Goal: Navigation & Orientation: Find specific page/section

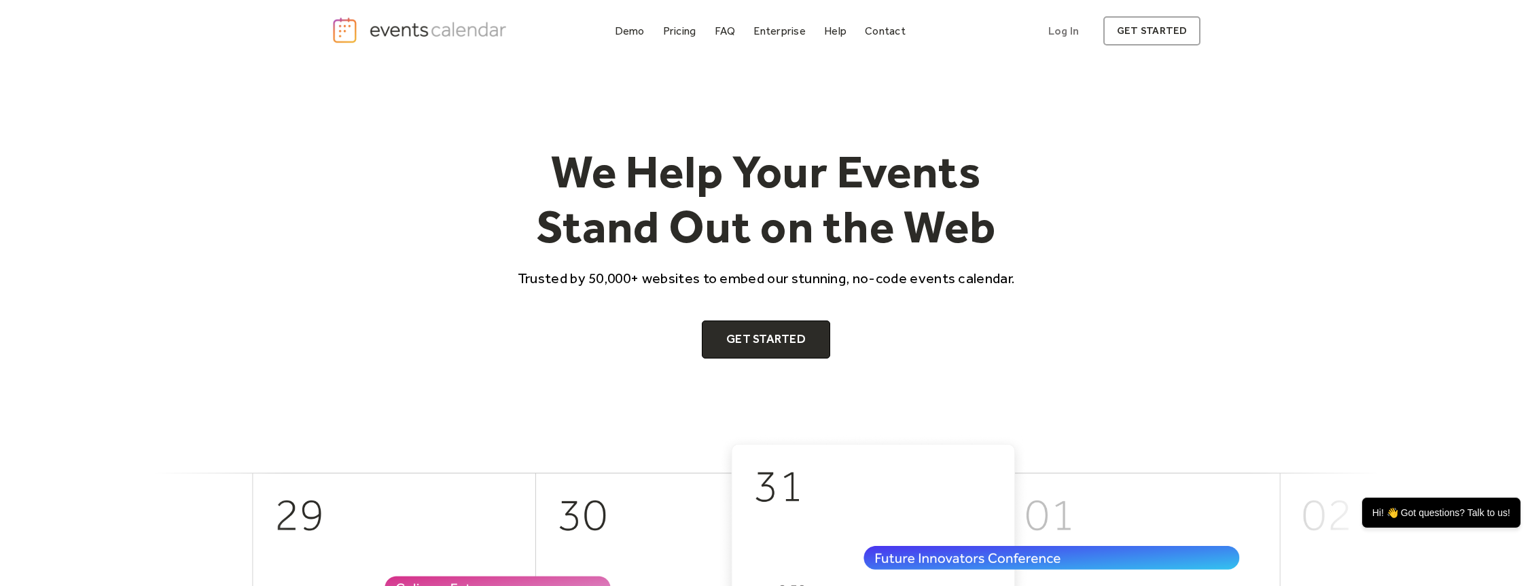
click at [700, 154] on h1 "We Help Your Events Stand Out on the Web" at bounding box center [766, 199] width 522 height 111
click at [622, 35] on div "Demo" at bounding box center [630, 30] width 30 height 7
